Goal: Register for event/course

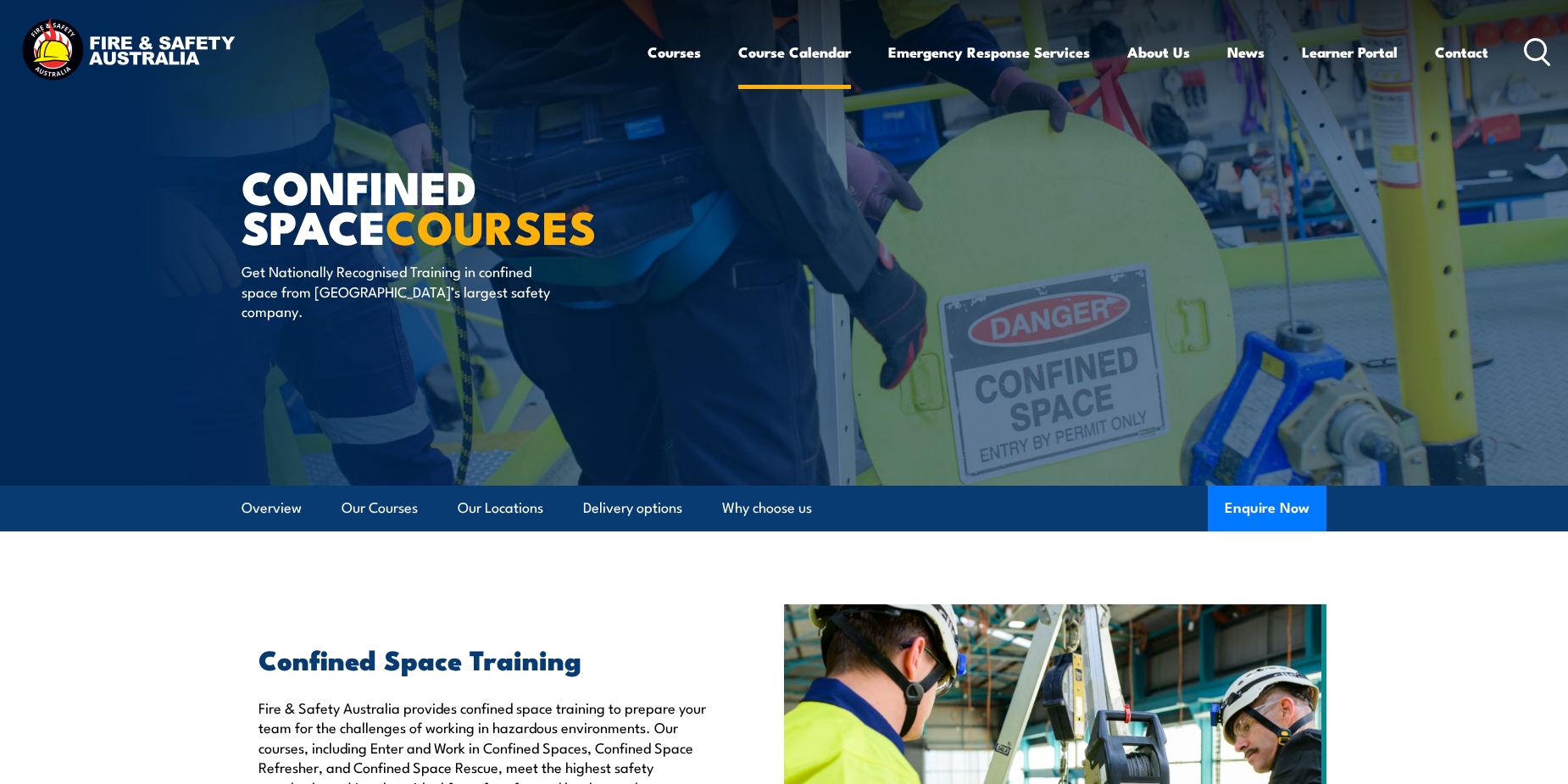
click at [805, 49] on link "Course Calendar" at bounding box center [794, 51] width 113 height 45
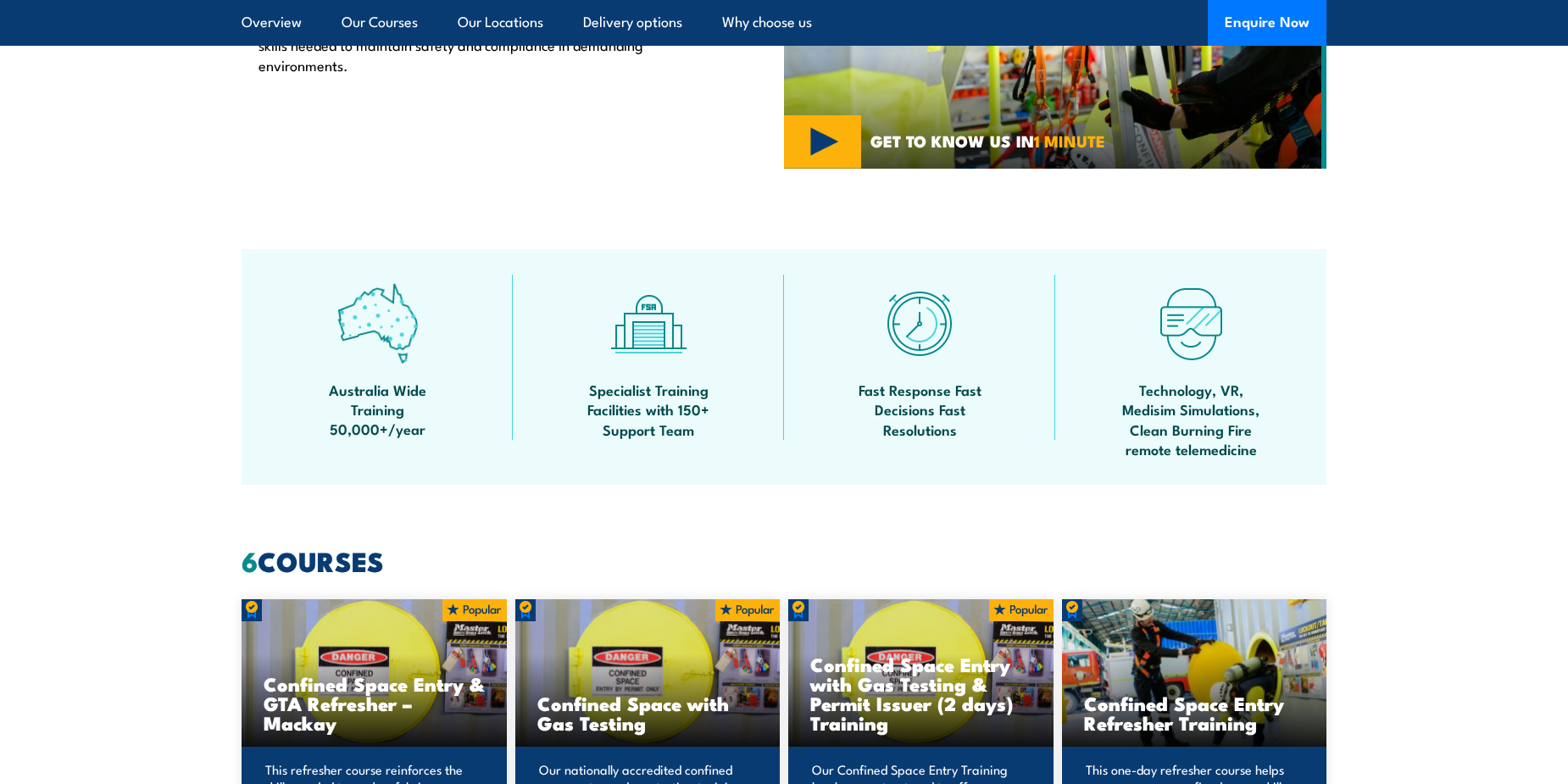
scroll to position [847, 0]
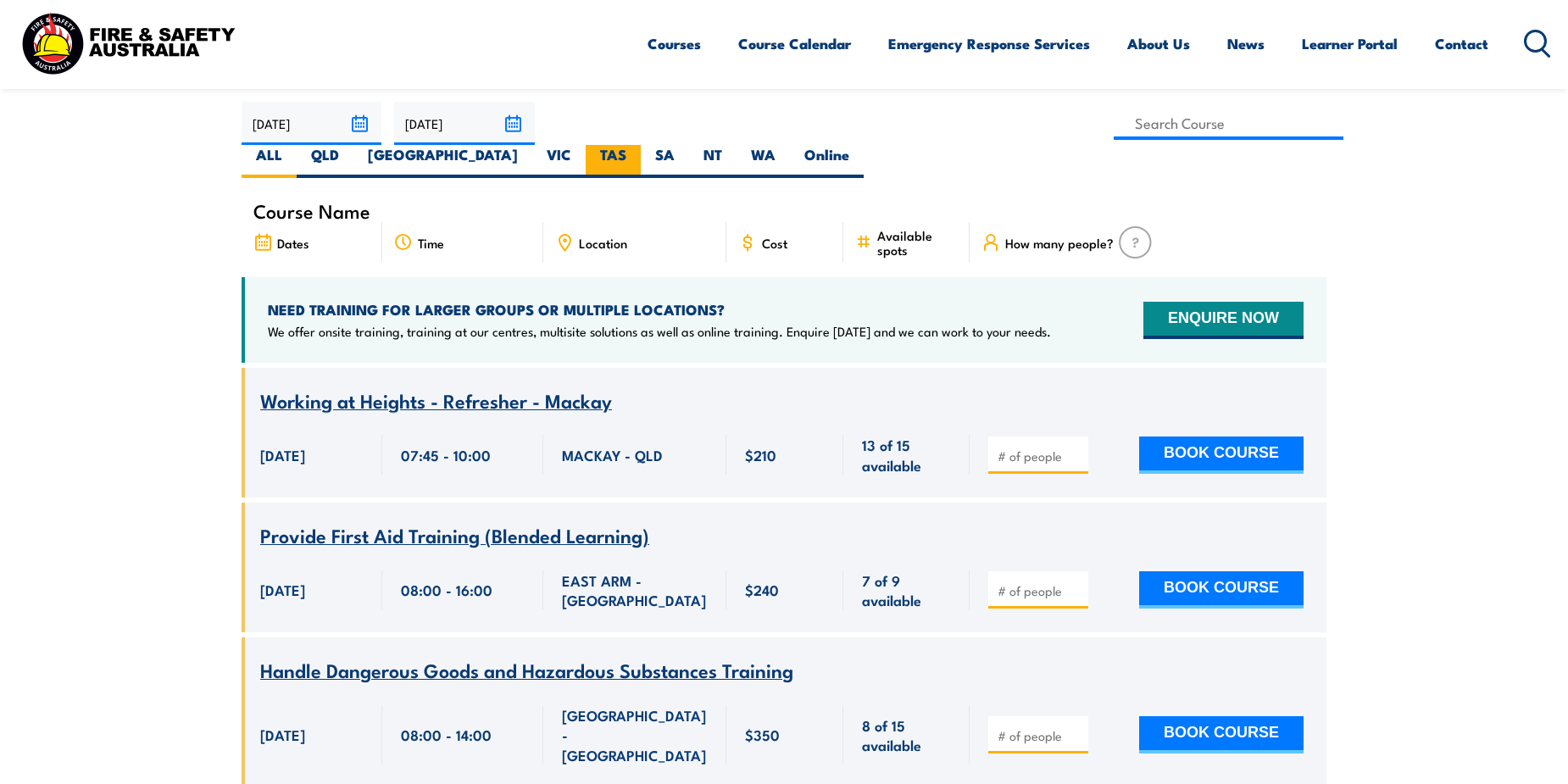
scroll to position [424, 0]
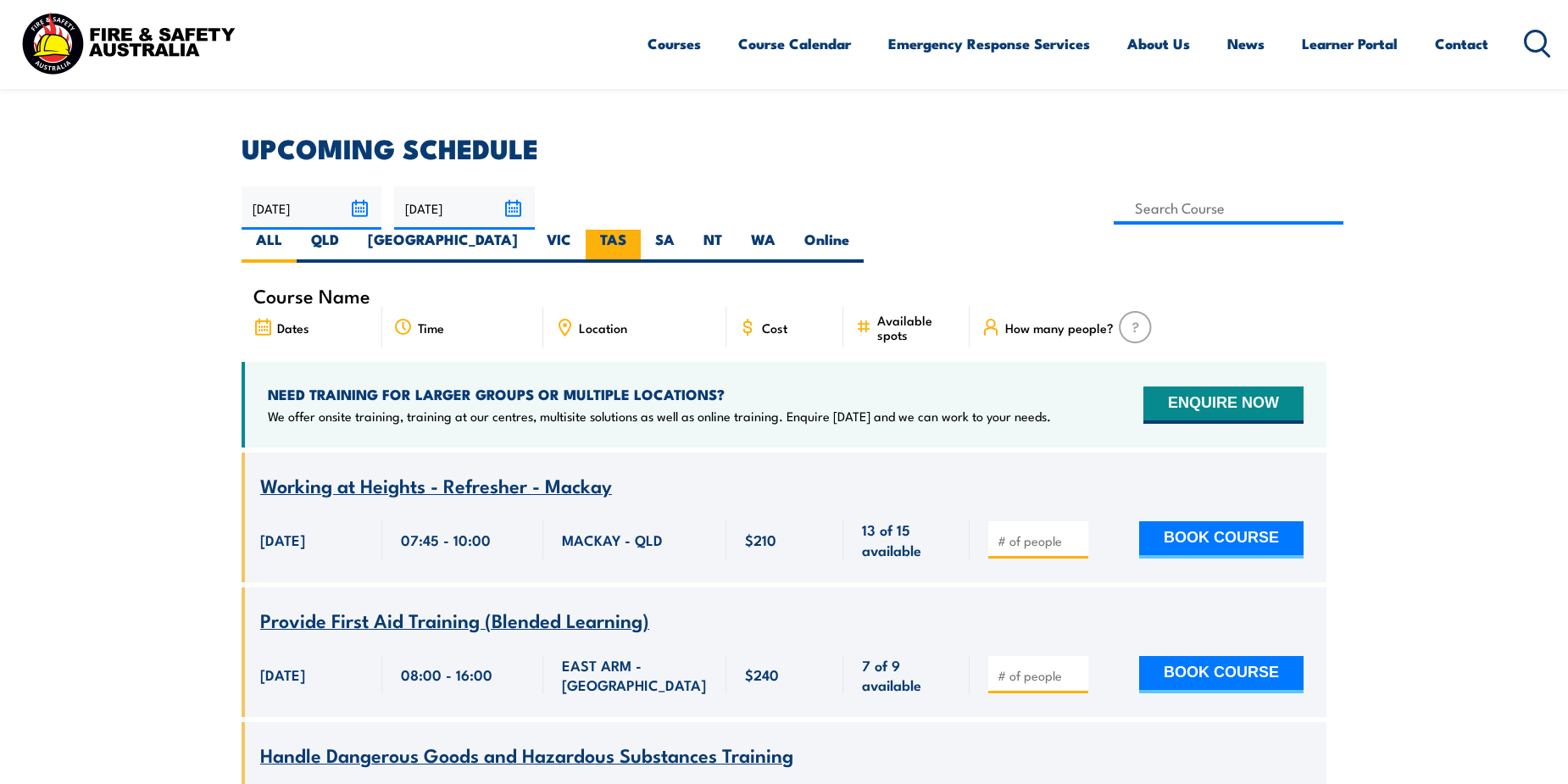
click at [640, 230] on label "TAS" at bounding box center [613, 246] width 55 height 33
click at [637, 230] on input "TAS" at bounding box center [632, 235] width 11 height 11
radio input "true"
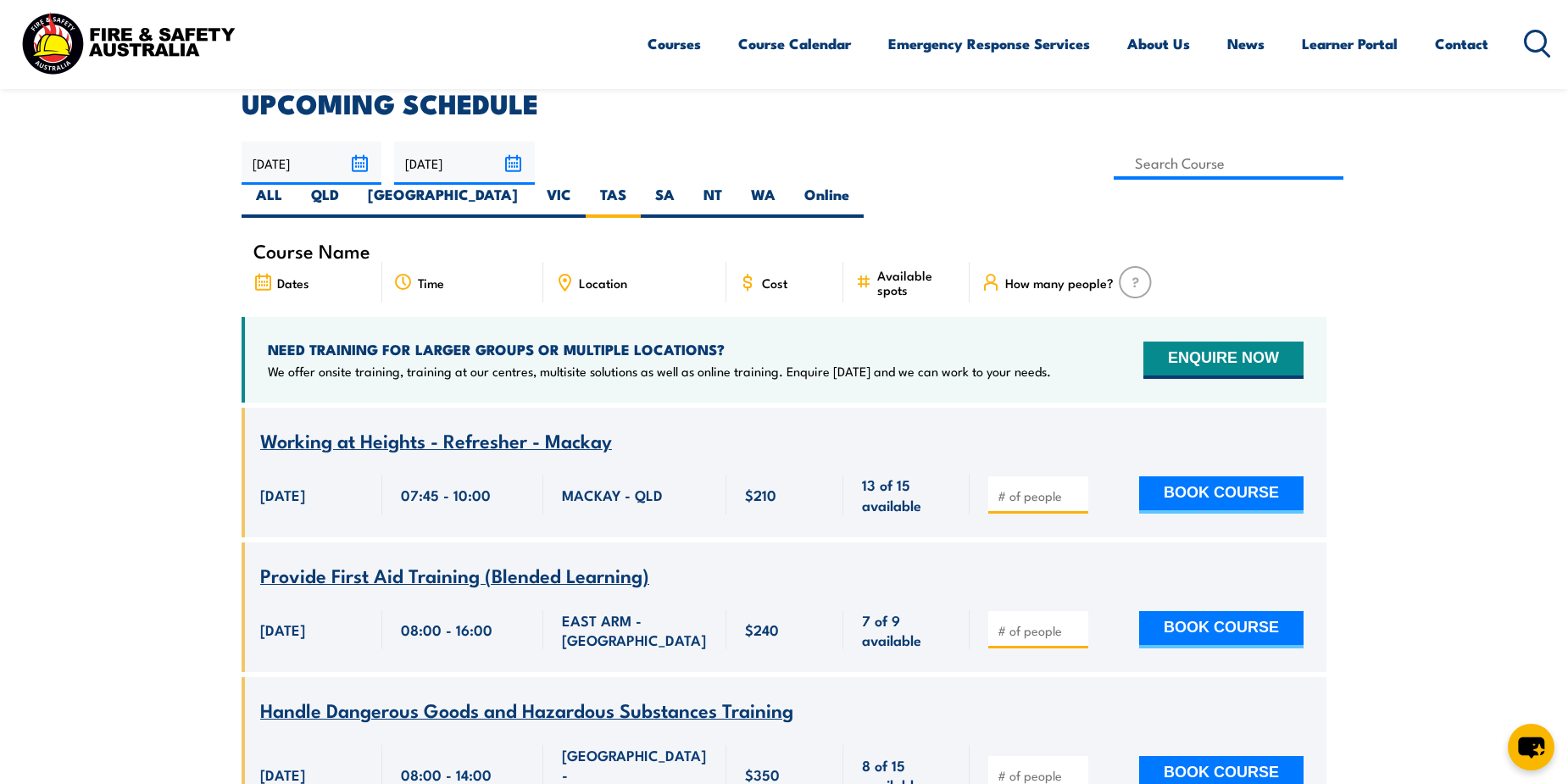
scroll to position [678, 0]
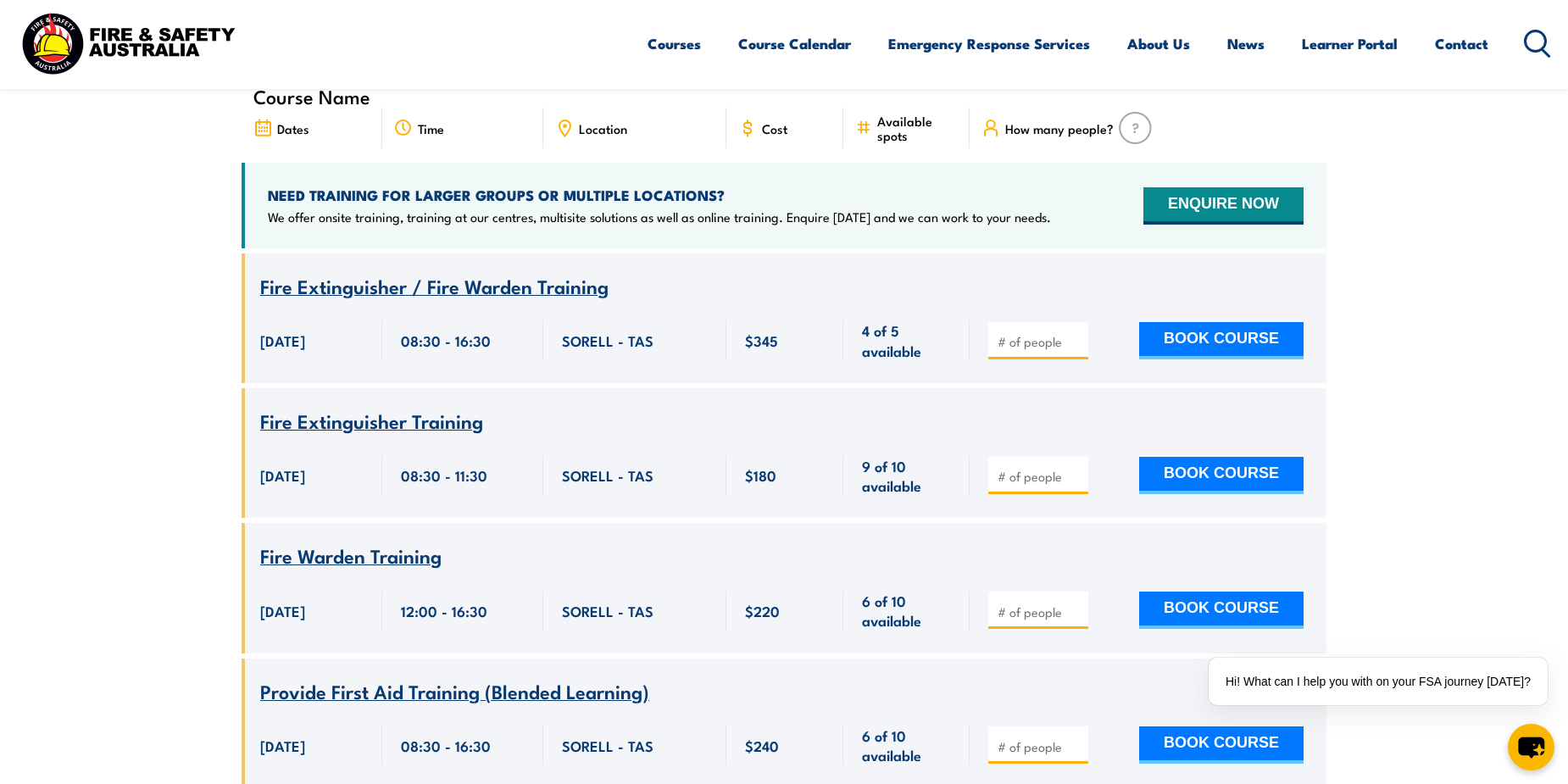
scroll to position [729, 0]
